Goal: Information Seeking & Learning: Check status

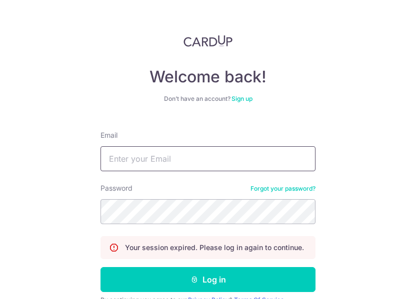
click at [159, 150] on input "Email" at bounding box center [207, 158] width 215 height 25
type input "[EMAIL_ADDRESS][DOMAIN_NAME]"
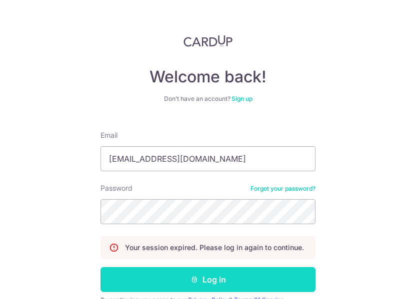
click at [197, 280] on button "Log in" at bounding box center [207, 279] width 215 height 25
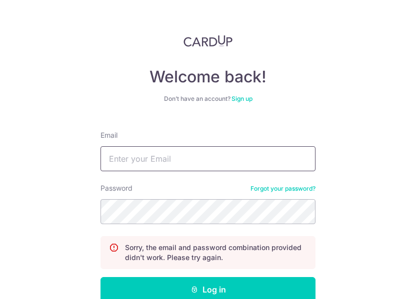
scroll to position [58, 0]
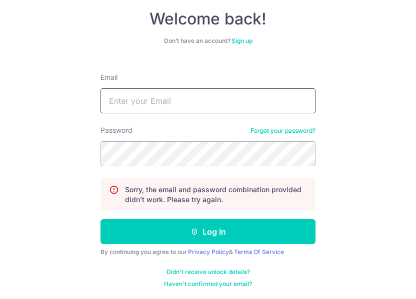
click at [167, 105] on input "Email" at bounding box center [207, 100] width 215 height 25
type input "[EMAIL_ADDRESS][DOMAIN_NAME]"
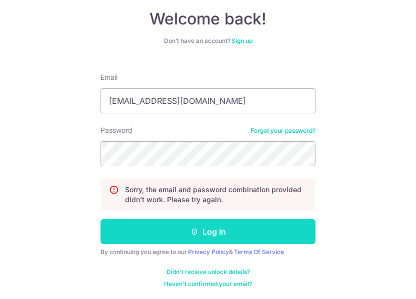
click at [205, 227] on button "Log in" at bounding box center [207, 231] width 215 height 25
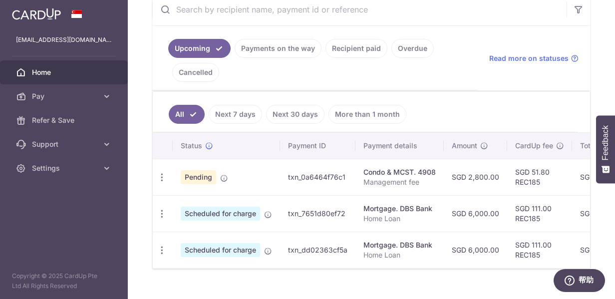
click at [204, 69] on link "Cancelled" at bounding box center [195, 72] width 47 height 19
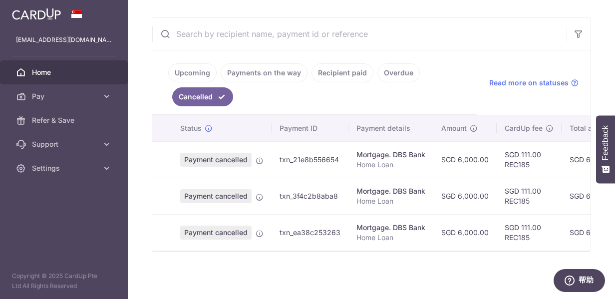
click at [254, 154] on td "Payment cancelled Your payment is cancelled." at bounding box center [221, 159] width 99 height 36
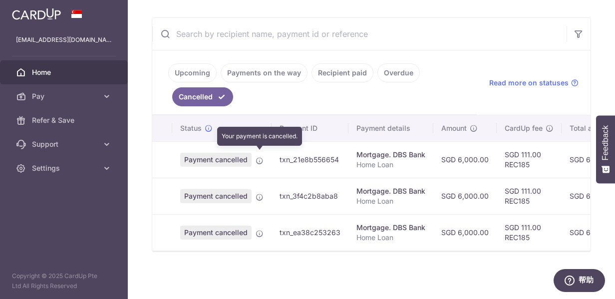
click at [258, 157] on icon at bounding box center [260, 161] width 8 height 8
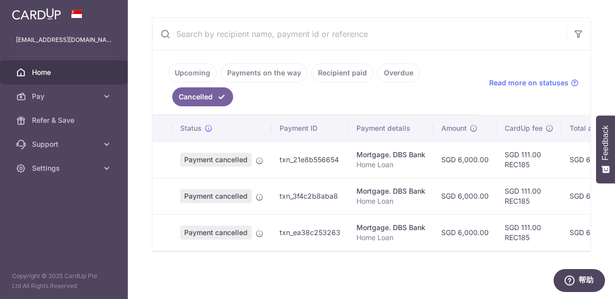
click at [236, 157] on span "Payment cancelled" at bounding box center [215, 160] width 71 height 14
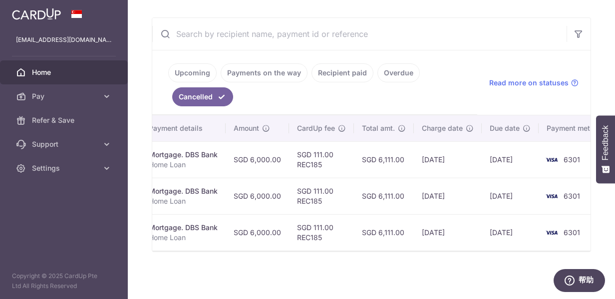
scroll to position [0, 232]
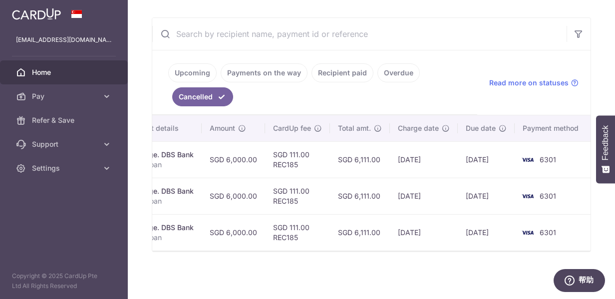
drag, startPoint x: 440, startPoint y: 232, endPoint x: 399, endPoint y: 227, distance: 41.8
click at [399, 227] on td "[DATE]" at bounding box center [424, 232] width 68 height 36
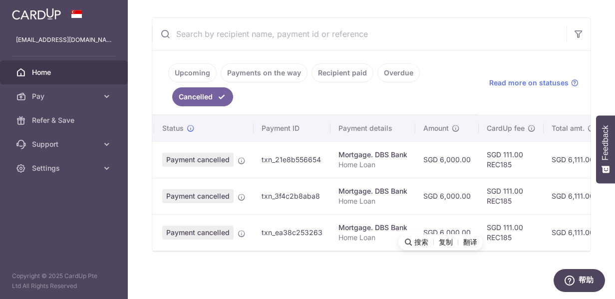
scroll to position [0, 0]
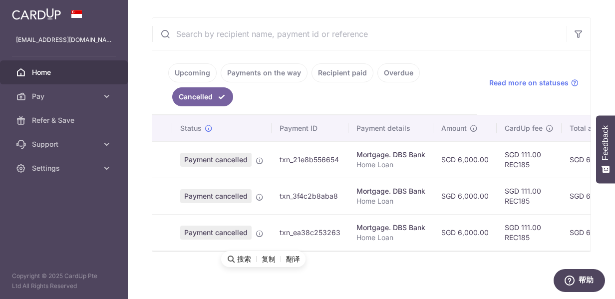
click at [292, 225] on td "txn_ea38c253263" at bounding box center [310, 232] width 77 height 36
copy td "txn_ea38c253263"
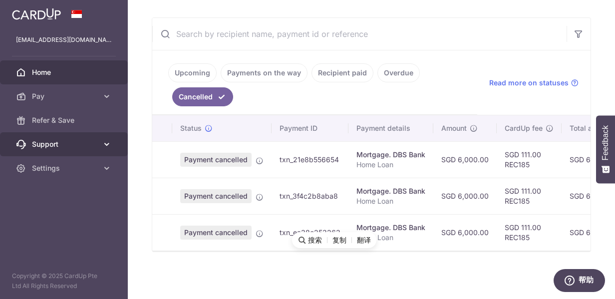
click at [67, 142] on span "Support" at bounding box center [65, 144] width 66 height 10
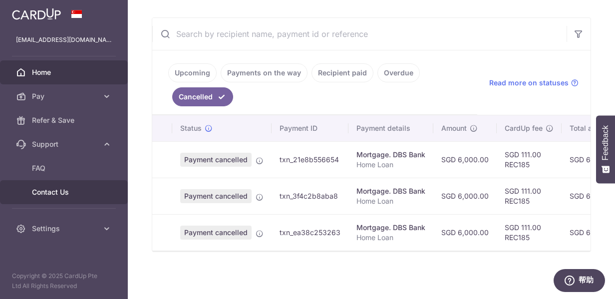
click at [74, 189] on span "Contact Us" at bounding box center [65, 192] width 66 height 10
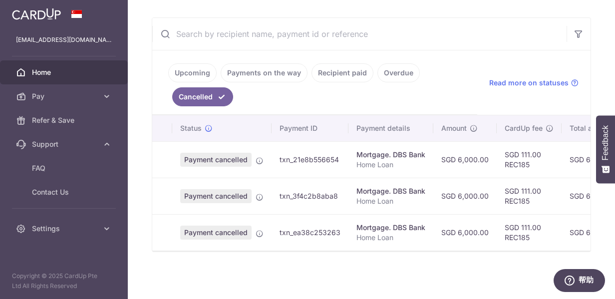
drag, startPoint x: 340, startPoint y: 226, endPoint x: 413, endPoint y: 227, distance: 72.9
click at [413, 227] on tr "Payment cancelled txn_ea38c253263 Mortgage. DBS Bank Home Loan SGD 6,000.00 SGD…" at bounding box center [487, 232] width 670 height 36
drag, startPoint x: 339, startPoint y: 230, endPoint x: 279, endPoint y: 227, distance: 60.5
click at [279, 227] on td "txn_ea38c253263" at bounding box center [310, 232] width 77 height 36
copy td "txn_ea38c253263"
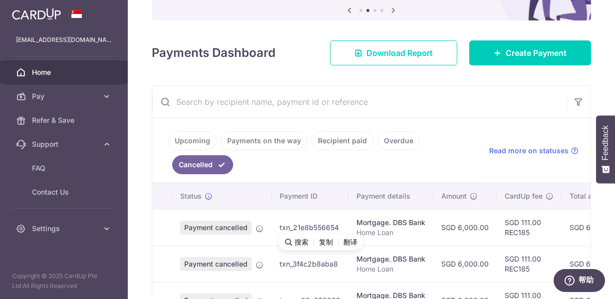
scroll to position [78, 0]
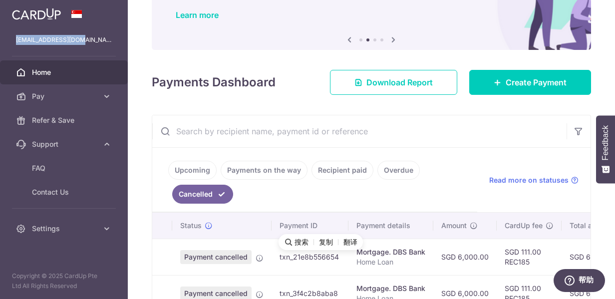
drag, startPoint x: 75, startPoint y: 41, endPoint x: 13, endPoint y: 39, distance: 62.5
click at [13, 39] on div "[EMAIL_ADDRESS][DOMAIN_NAME]" at bounding box center [64, 40] width 128 height 24
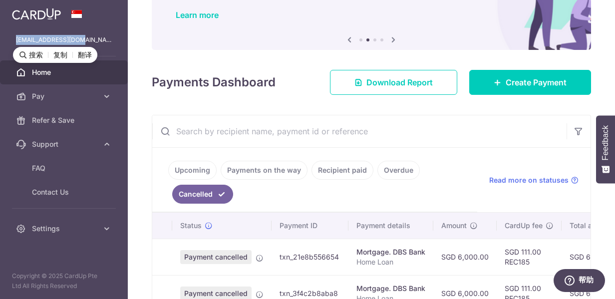
copy p "[EMAIL_ADDRESS][DOMAIN_NAME]"
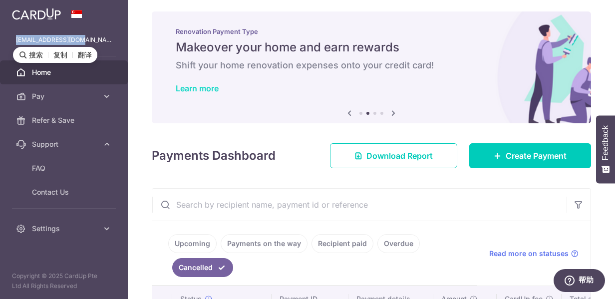
scroll to position [0, 0]
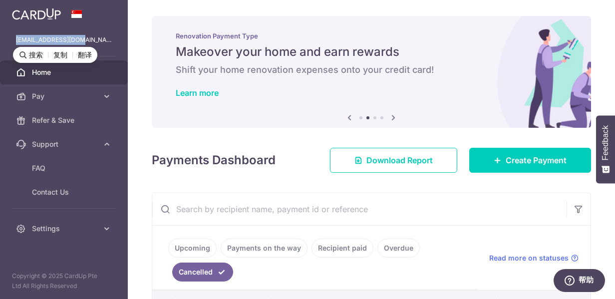
click at [154, 47] on div "Renovation Payment Type Makeover your home and earn rewards Shift your home ren…" at bounding box center [372, 66] width 440 height 100
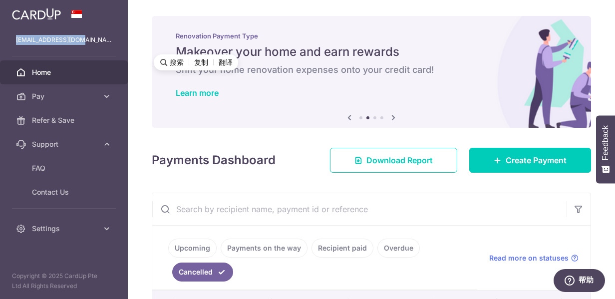
click at [50, 70] on span "Home" at bounding box center [65, 72] width 66 height 10
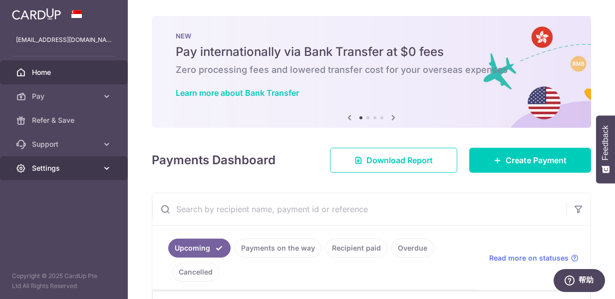
click at [68, 166] on span "Settings" at bounding box center [65, 168] width 66 height 10
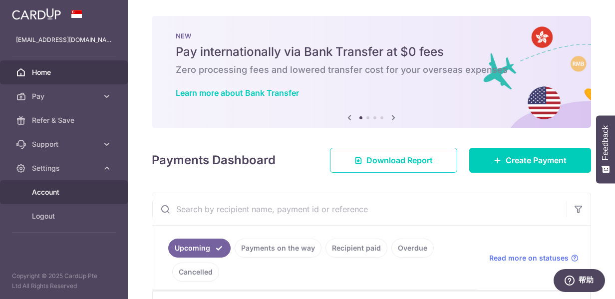
click at [71, 200] on link "Account" at bounding box center [64, 192] width 128 height 24
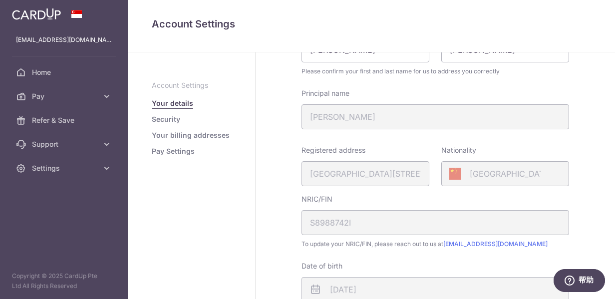
scroll to position [100, 0]
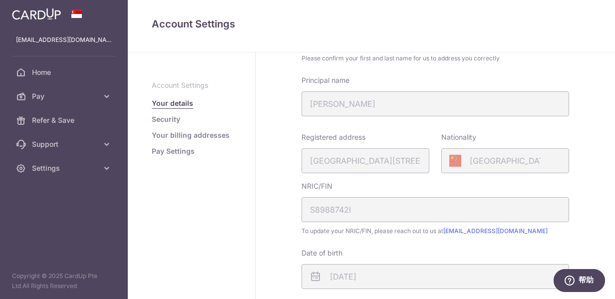
drag, startPoint x: 344, startPoint y: 101, endPoint x: 293, endPoint y: 107, distance: 50.8
click at [296, 107] on div "Principal name LIU KAI" at bounding box center [436, 95] width 280 height 41
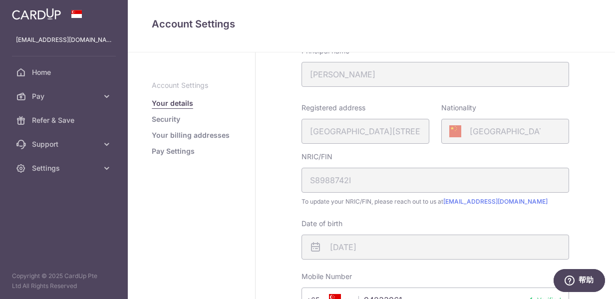
scroll to position [191, 0]
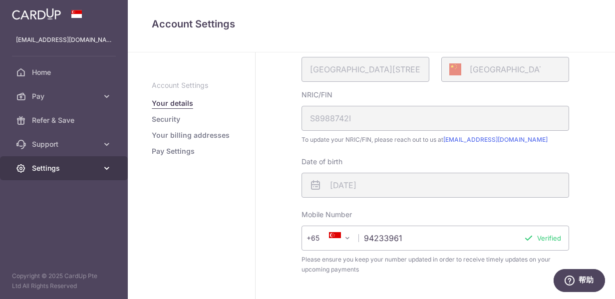
click at [45, 171] on span "Settings" at bounding box center [65, 168] width 66 height 10
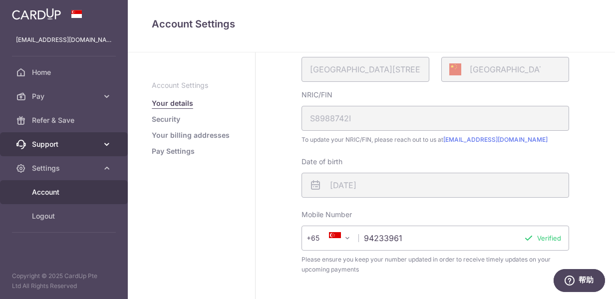
click at [74, 139] on span "Support" at bounding box center [65, 144] width 66 height 10
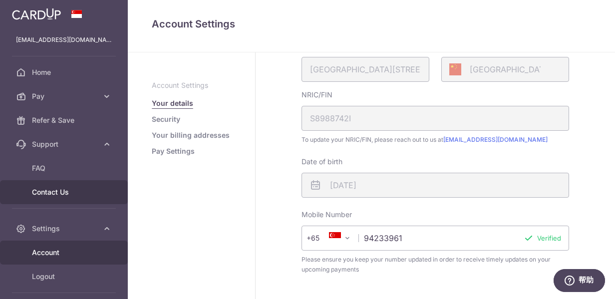
click at [54, 190] on span "Contact Us" at bounding box center [65, 192] width 66 height 10
